Goal: Check status: Check status

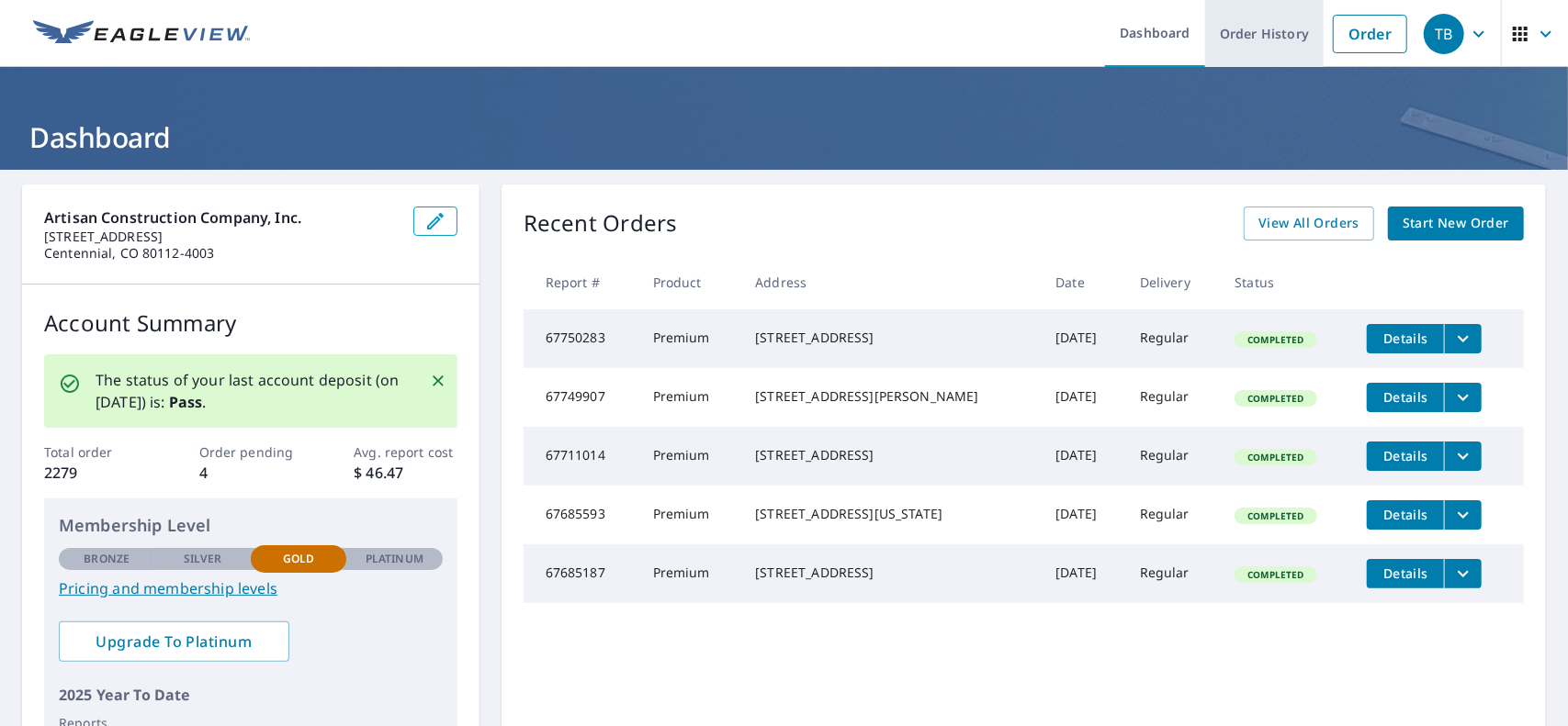
click at [1260, 30] on link "Order History" at bounding box center [1264, 33] width 119 height 67
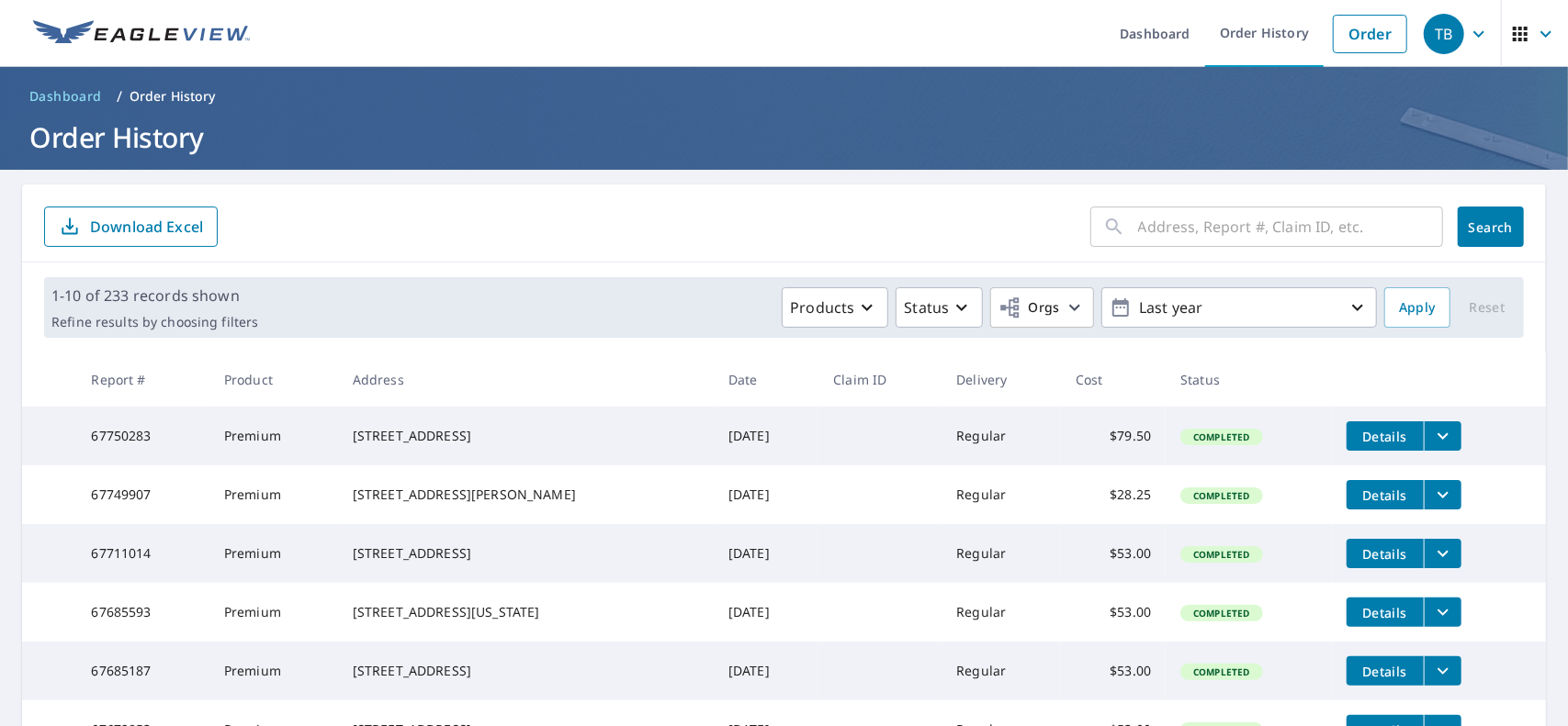
click at [1138, 226] on input "text" at bounding box center [1290, 226] width 305 height 52
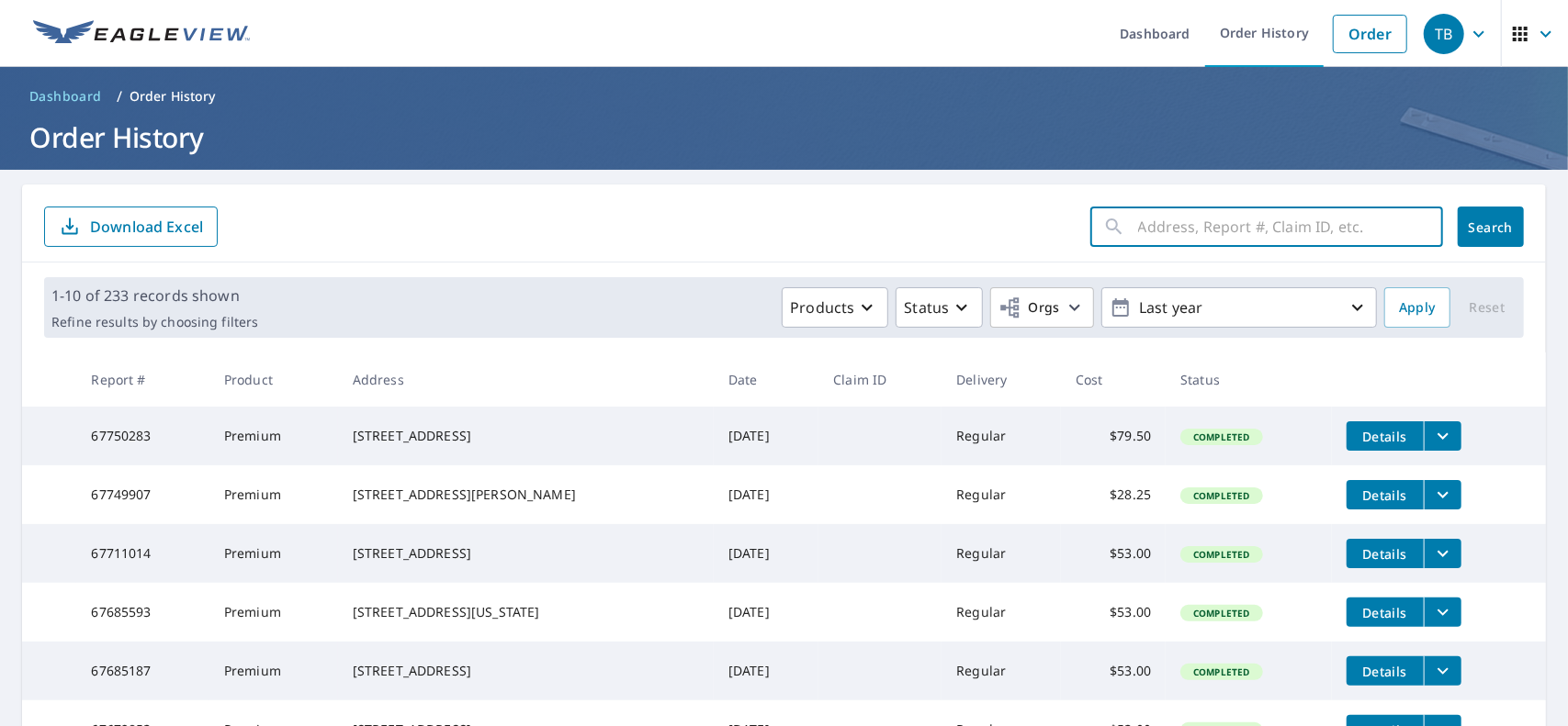
paste input "67749907"
type input "67749907"
click at [1481, 241] on button "Search" at bounding box center [1491, 226] width 66 height 40
